Goal: Information Seeking & Learning: Learn about a topic

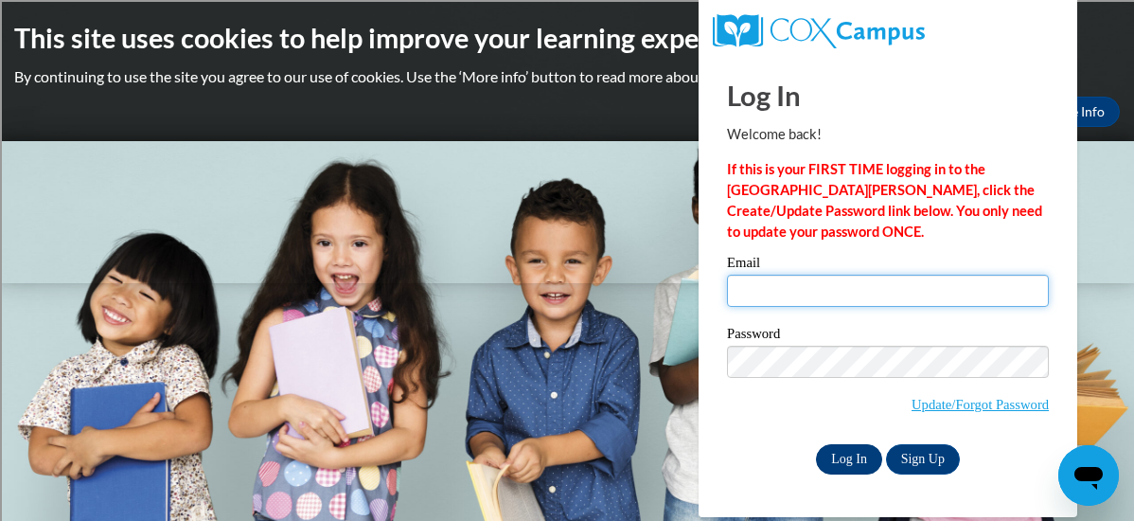
type input "hietkel@sdmfschools.org"
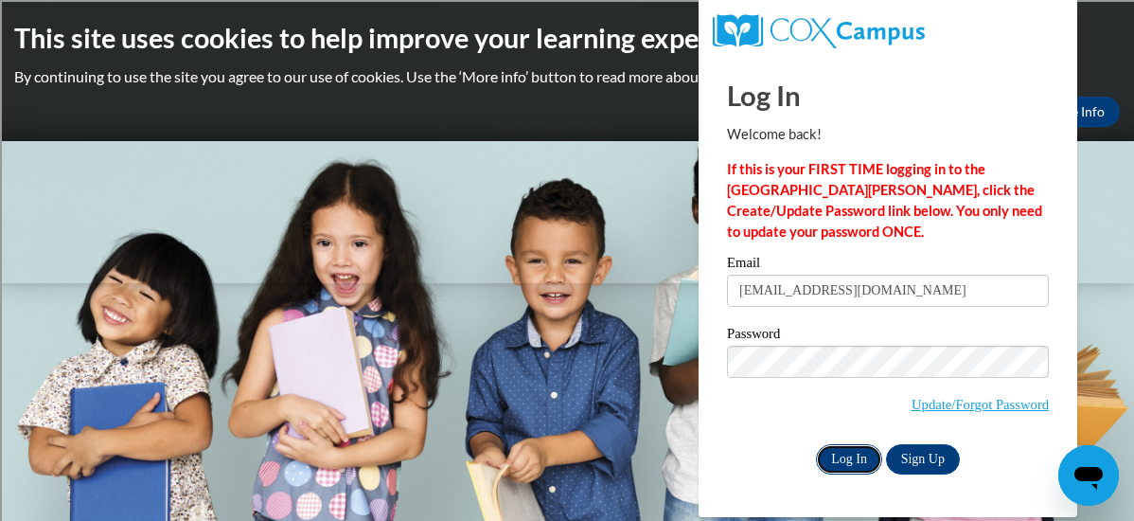
click at [848, 461] on input "Log In" at bounding box center [849, 459] width 66 height 30
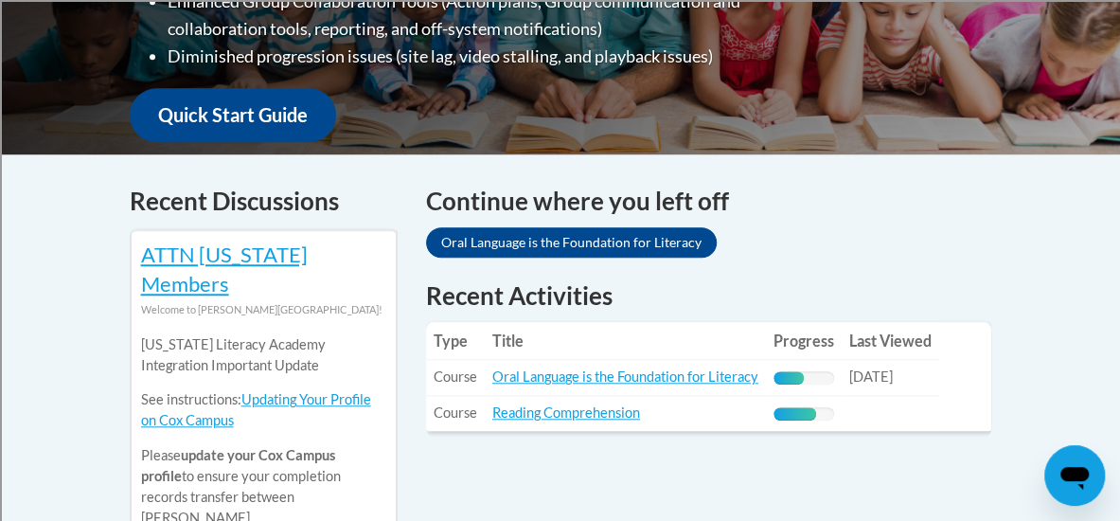
scroll to position [674, 0]
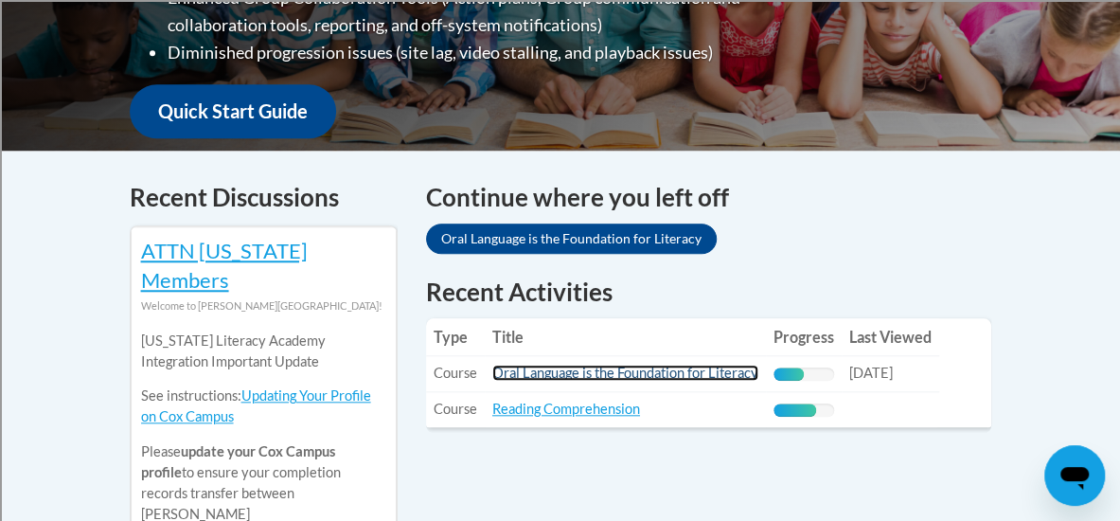
click at [697, 364] on link "Oral Language is the Foundation for Literacy" at bounding box center [625, 372] width 266 height 16
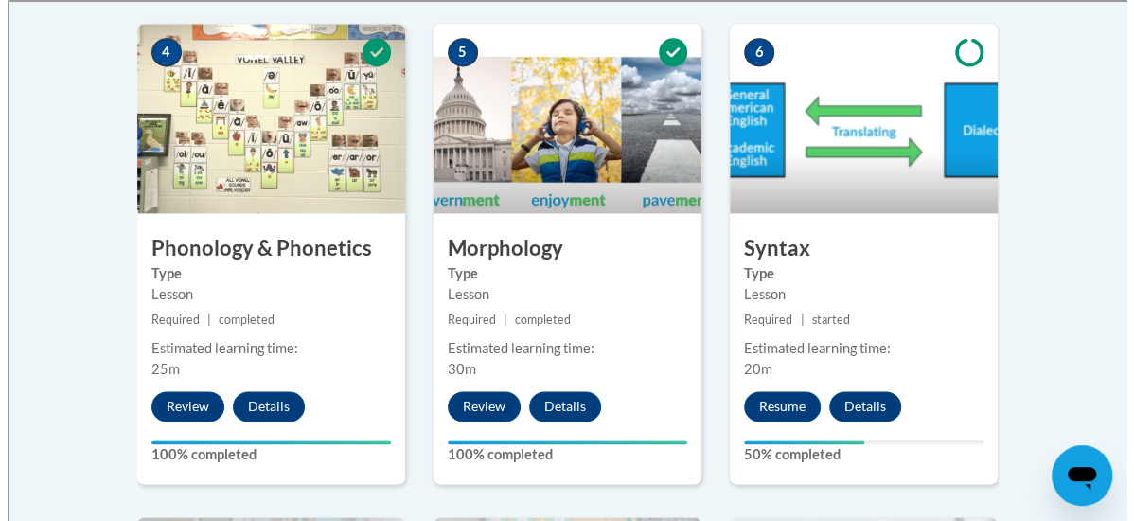
scroll to position [1210, 0]
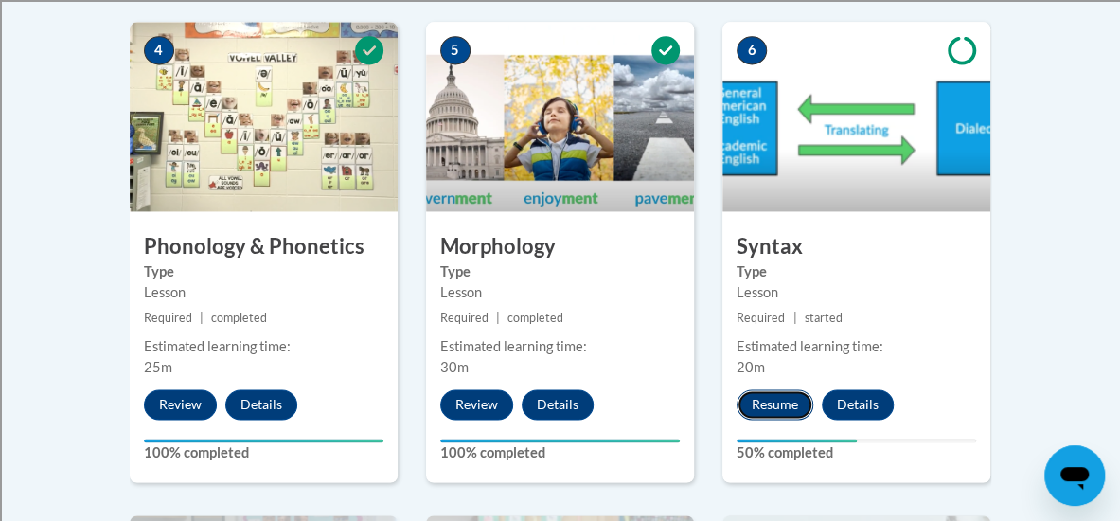
click at [776, 399] on button "Resume" at bounding box center [774, 404] width 77 height 30
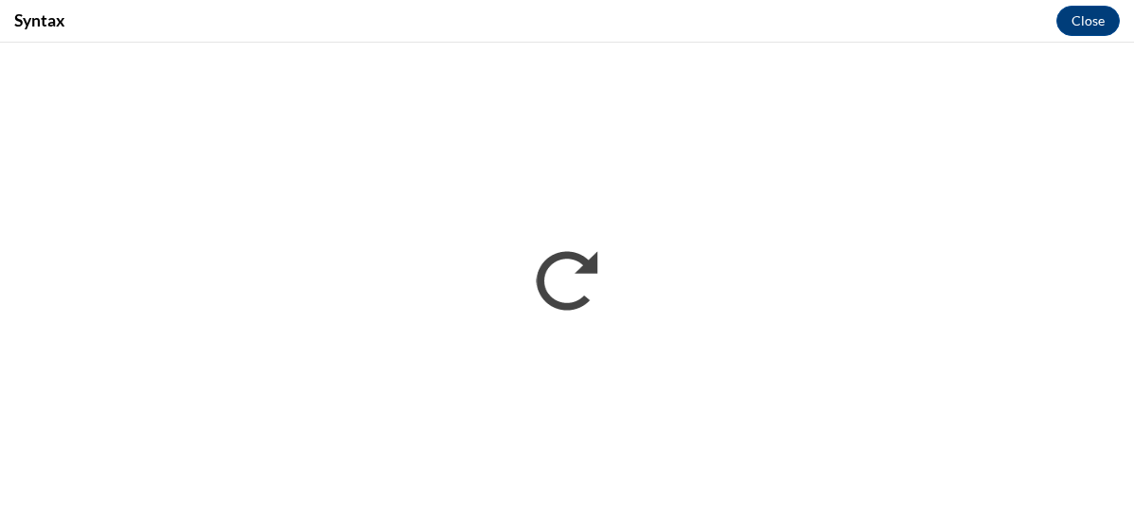
scroll to position [0, 0]
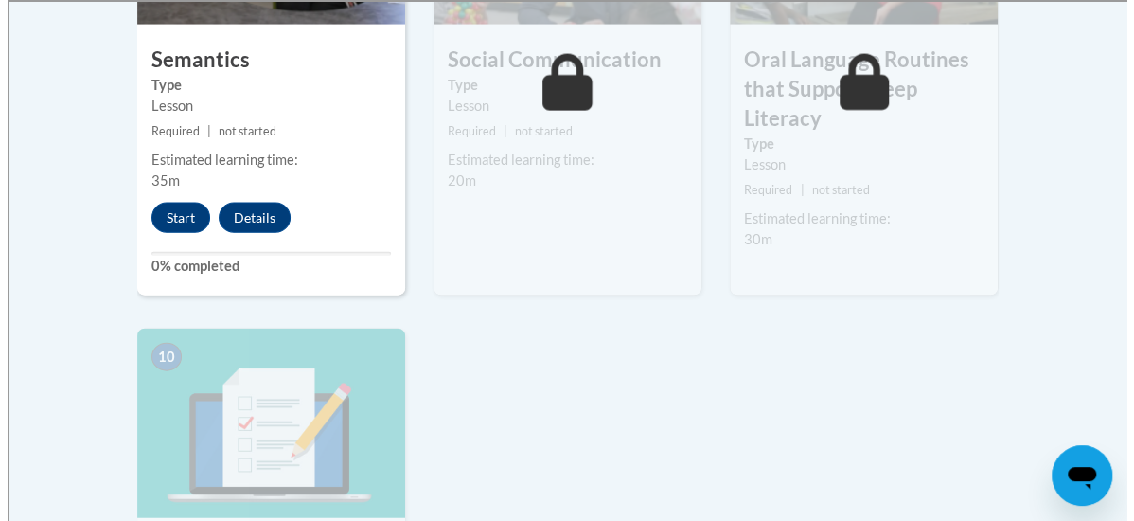
scroll to position [1882, 0]
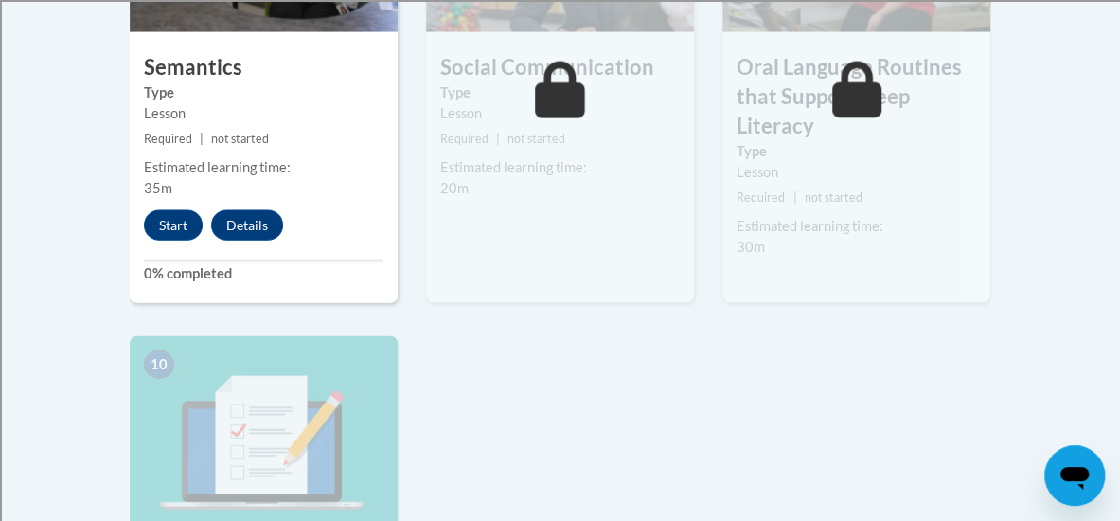
click at [575, 97] on icon at bounding box center [560, 90] width 50 height 57
click at [169, 228] on button "Start" at bounding box center [173, 225] width 59 height 30
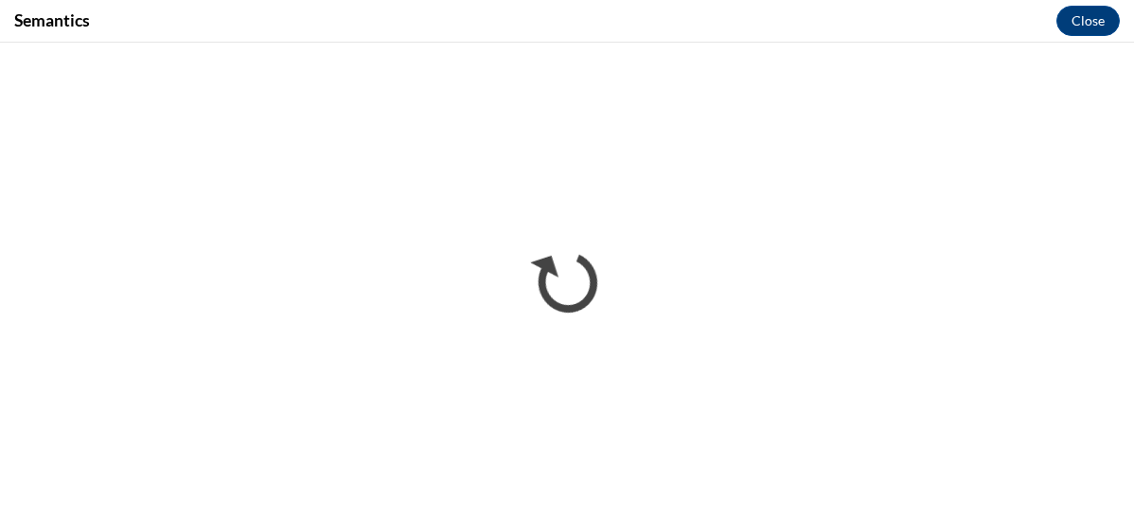
scroll to position [0, 0]
